Goal: Task Accomplishment & Management: Manage account settings

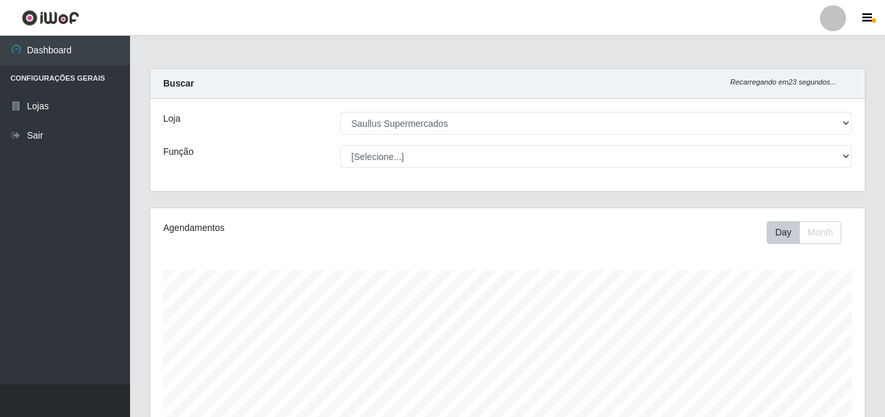
select select "423"
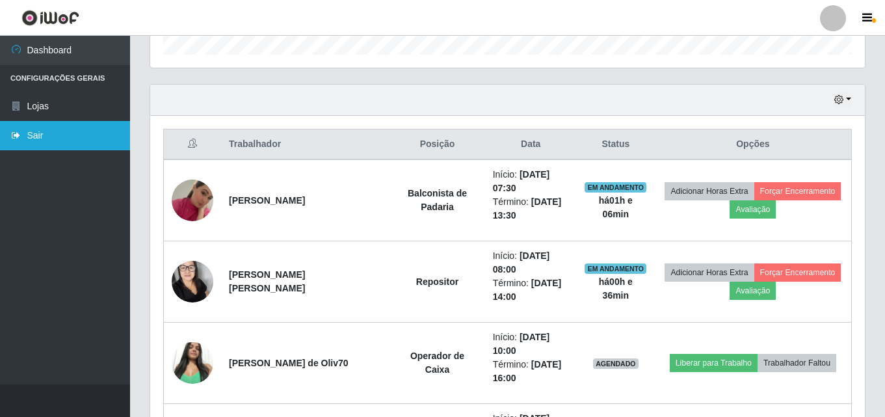
scroll to position [270, 715]
click at [76, 138] on link "Sair" at bounding box center [65, 135] width 130 height 29
